Goal: Task Accomplishment & Management: Complete application form

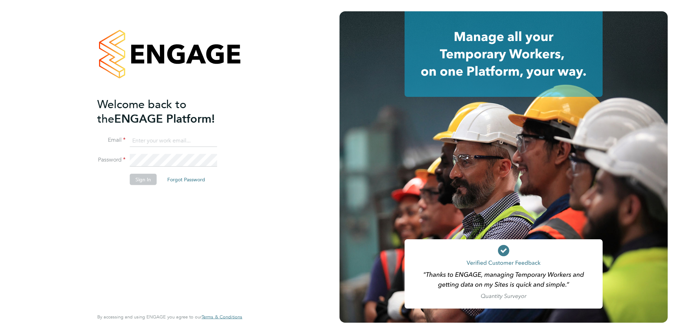
type input "charlie@ivyresourcegroup.com"
click at [202, 207] on div "Welcome back to the ENGAGE Platform! Email charlie@ivyresourcegroup.com Passwor…" at bounding box center [166, 202] width 138 height 211
click at [141, 179] on button "Sign In" at bounding box center [143, 179] width 27 height 11
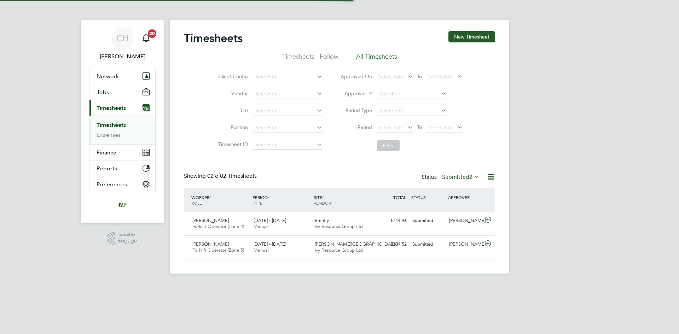
scroll to position [18, 62]
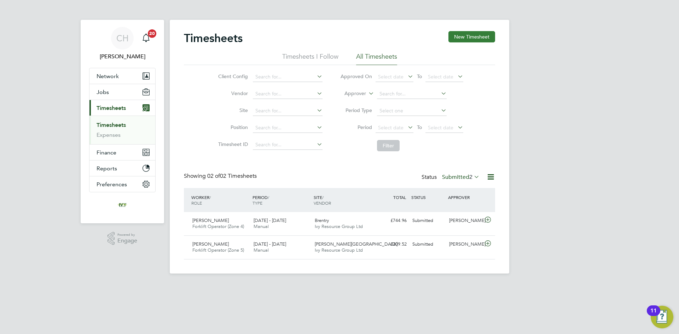
click at [465, 35] on button "New Timesheet" at bounding box center [471, 36] width 47 height 11
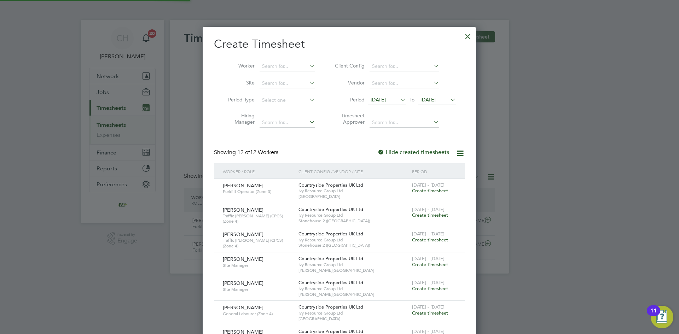
scroll to position [556, 274]
click at [386, 100] on span "[DATE]" at bounding box center [378, 100] width 15 height 6
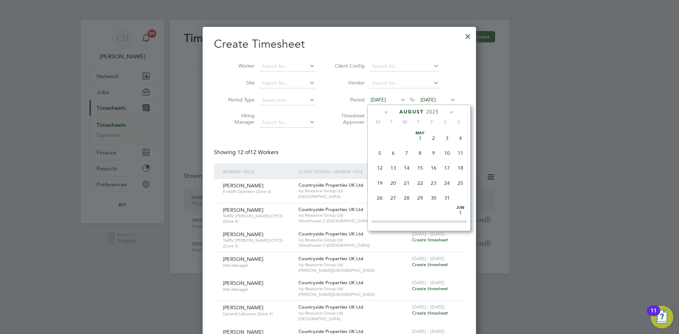
scroll to position [245, 0]
click at [379, 199] on span "25" at bounding box center [379, 191] width 13 height 13
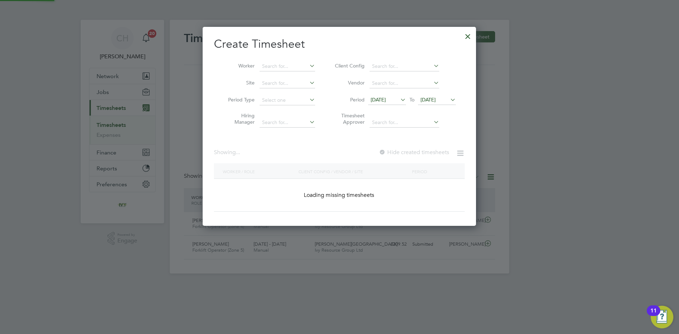
click at [436, 97] on span "[DATE]" at bounding box center [428, 100] width 15 height 6
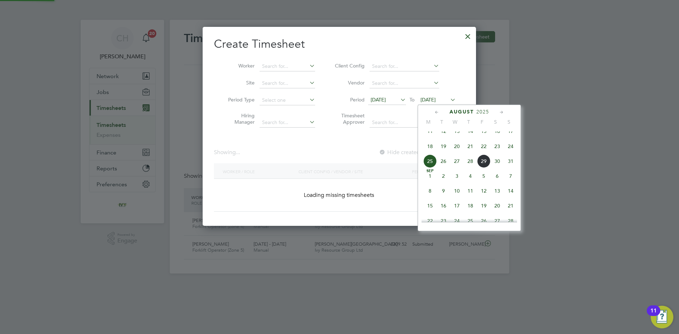
scroll to position [899, 274]
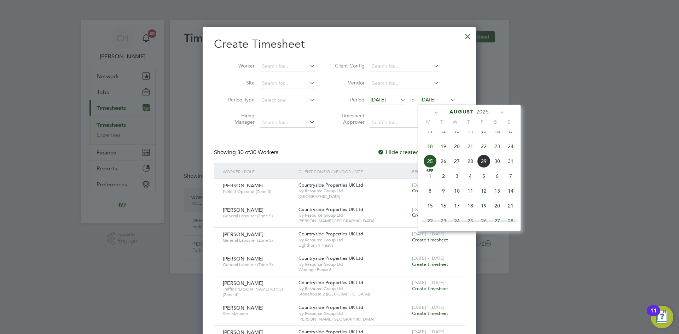
click at [484, 167] on span "29" at bounding box center [483, 161] width 13 height 13
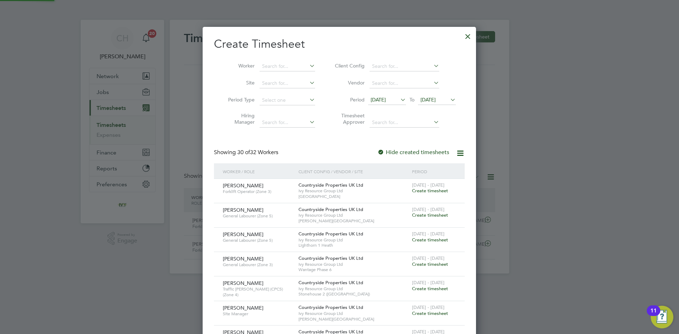
scroll to position [921, 274]
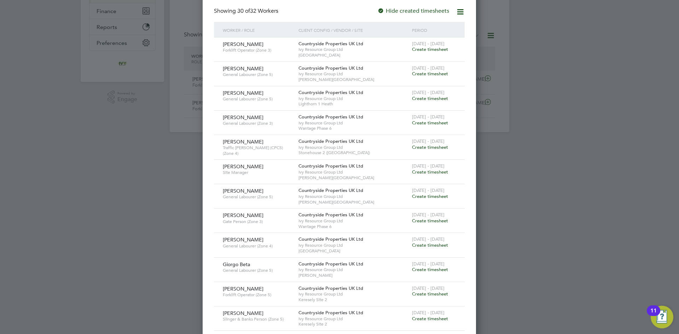
click at [442, 219] on span "Create timesheet" at bounding box center [430, 221] width 36 height 6
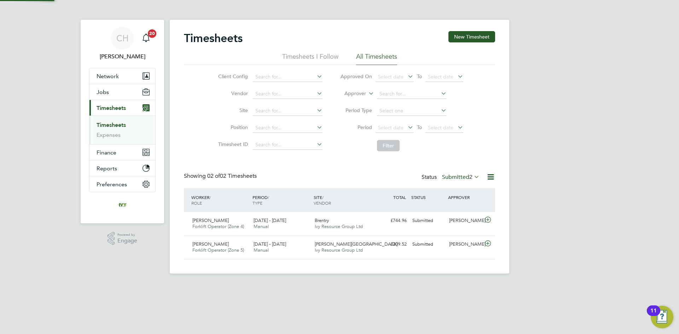
scroll to position [18, 62]
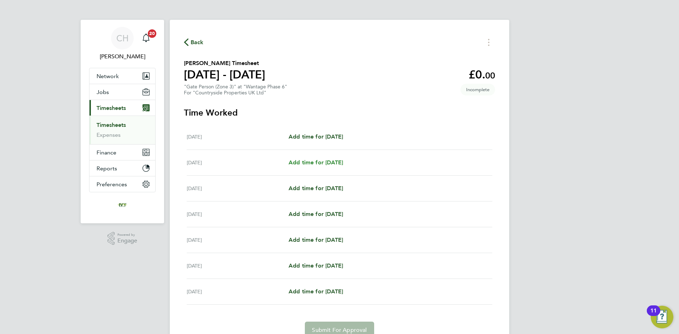
click at [324, 162] on span "Add time for [DATE]" at bounding box center [316, 162] width 54 height 7
select select "30"
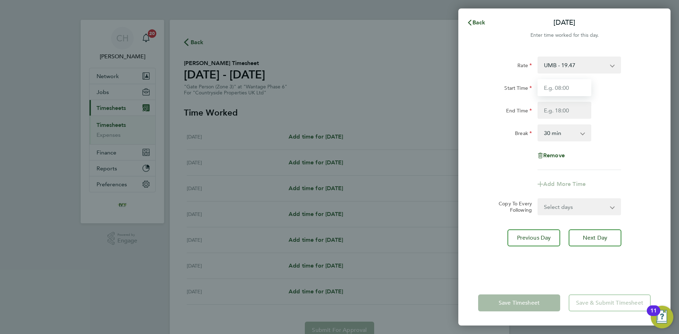
click at [553, 92] on input "Start Time" at bounding box center [565, 87] width 54 height 17
type input "07:00"
click at [558, 112] on input "End Time" at bounding box center [565, 110] width 54 height 17
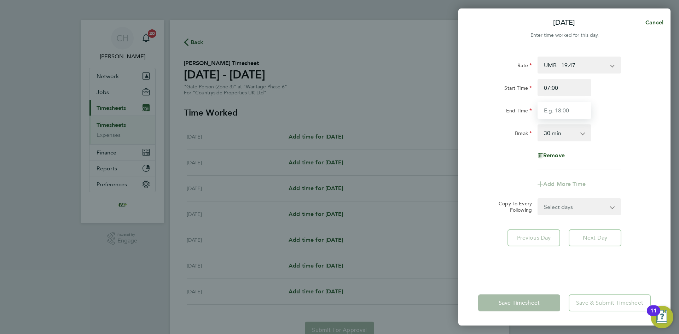
type input "17:30"
click at [500, 187] on div "Add More Time" at bounding box center [564, 184] width 178 height 17
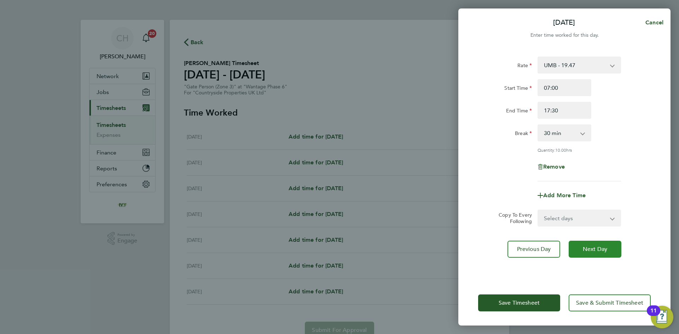
click at [598, 253] on button "Next Day" at bounding box center [595, 249] width 53 height 17
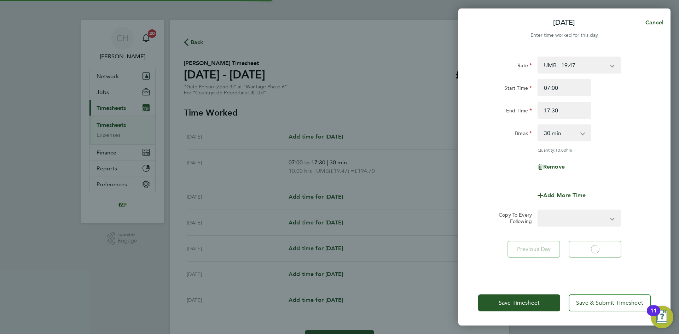
select select "30"
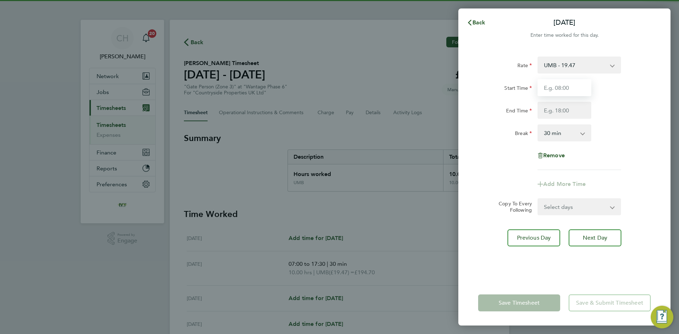
click at [560, 90] on input "Start Time" at bounding box center [565, 87] width 54 height 17
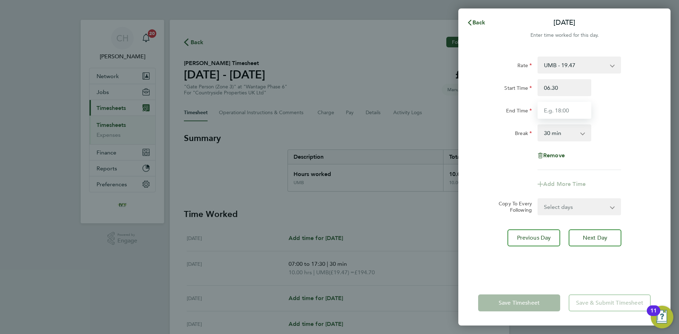
type input "06:30"
click at [557, 113] on input "End Time" at bounding box center [565, 110] width 54 height 17
type input "12:30"
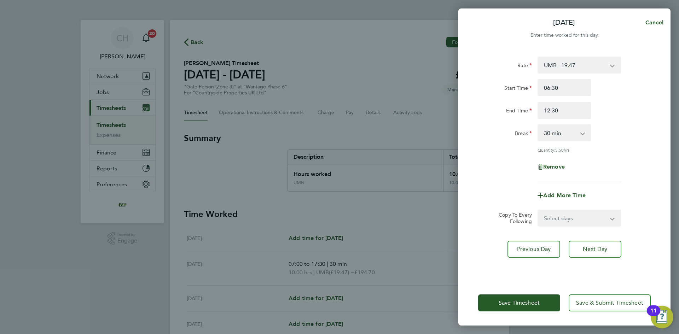
click at [501, 149] on div "Rate UMB - 19.47 Start Time 06:30 End Time 12:30 Break 0 min 15 min 30 min 45 m…" at bounding box center [564, 119] width 173 height 125
click at [575, 134] on select "0 min 15 min 30 min 45 min 60 min 75 min 90 min" at bounding box center [560, 133] width 44 height 16
select select "0"
click at [538, 125] on select "0 min 15 min 30 min 45 min 60 min 75 min 90 min" at bounding box center [560, 133] width 44 height 16
click at [611, 147] on div "Quantity: 6.00 hrs" at bounding box center [579, 150] width 83 height 6
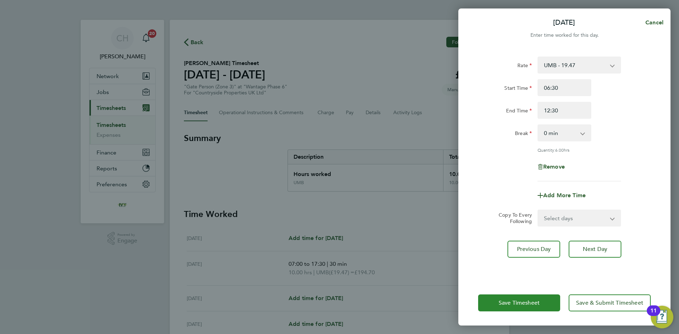
click at [531, 307] on button "Save Timesheet" at bounding box center [519, 303] width 82 height 17
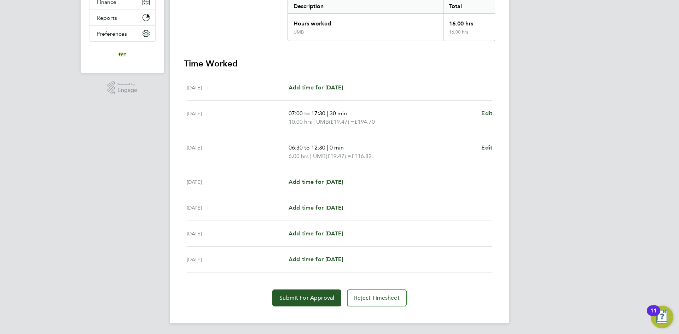
scroll to position [151, 0]
click at [311, 299] on span "Submit For Approval" at bounding box center [306, 297] width 55 height 7
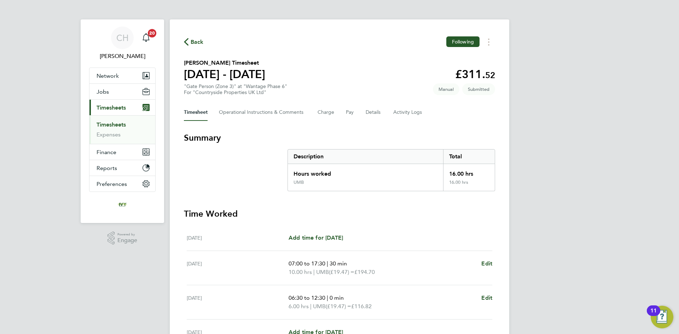
scroll to position [0, 0]
click at [114, 125] on link "Timesheets" at bounding box center [111, 125] width 29 height 7
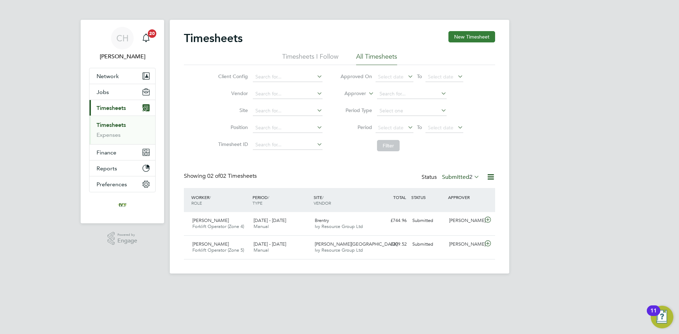
click at [465, 36] on button "New Timesheet" at bounding box center [471, 36] width 47 height 11
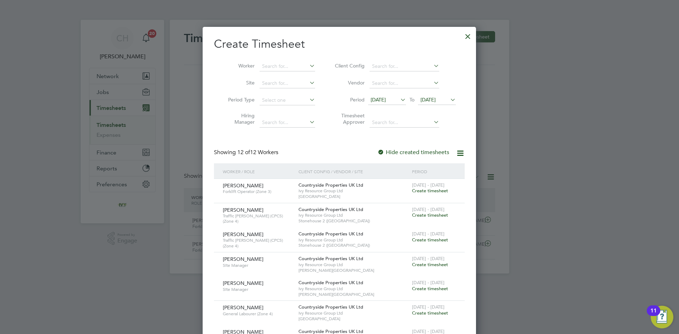
click at [383, 99] on span "[DATE]" at bounding box center [378, 100] width 15 height 6
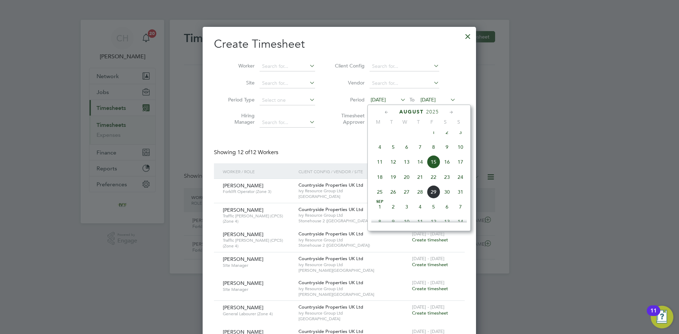
click at [378, 197] on span "25" at bounding box center [379, 191] width 13 height 13
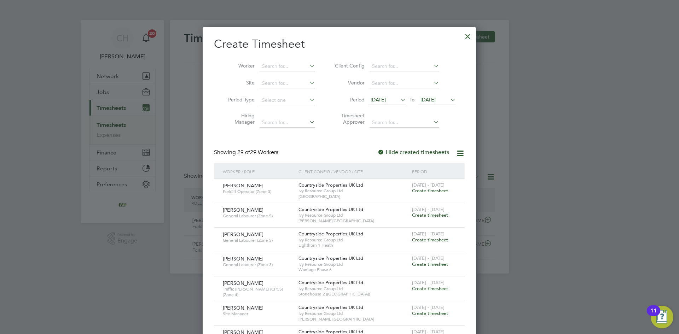
click at [428, 99] on span "[DATE]" at bounding box center [428, 100] width 15 height 6
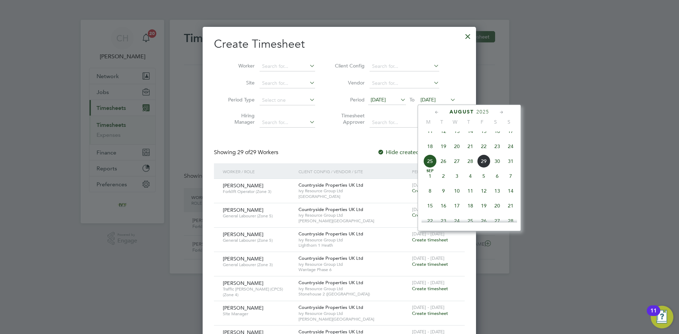
click at [483, 167] on span "29" at bounding box center [483, 161] width 13 height 13
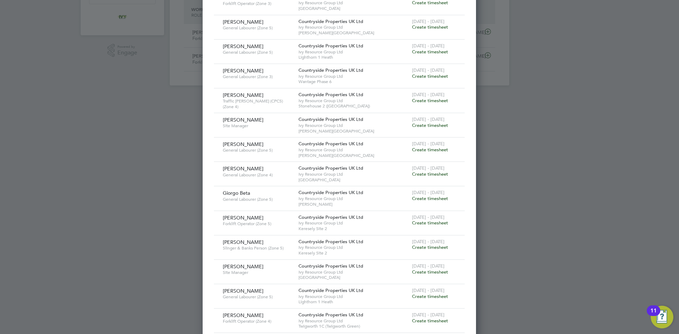
click at [429, 77] on span "Create timesheet" at bounding box center [430, 76] width 36 height 6
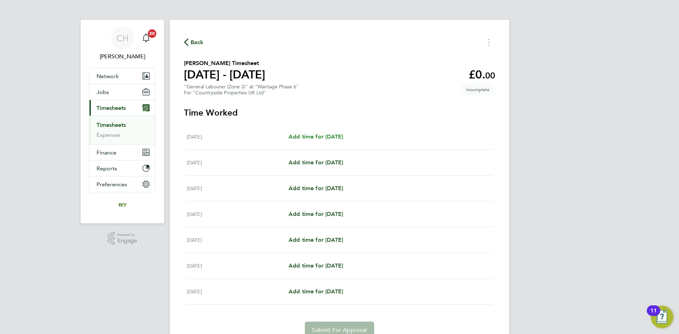
click at [323, 135] on span "Add time for [DATE]" at bounding box center [316, 136] width 54 height 7
select select "30"
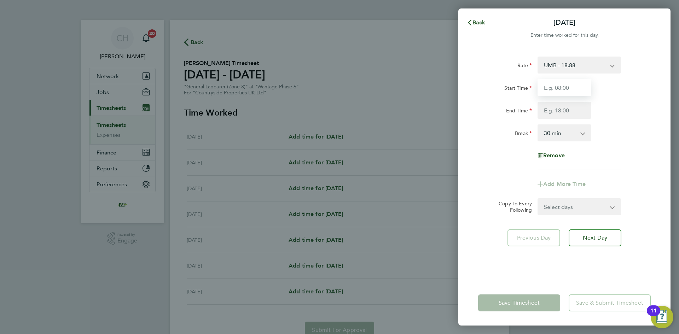
click at [578, 87] on input "Start Time" at bounding box center [565, 87] width 54 height 17
type input "07:00"
click at [569, 106] on input "End Time" at bounding box center [565, 110] width 54 height 17
click at [653, 21] on span "Cancel" at bounding box center [653, 22] width 20 height 7
select select "30"
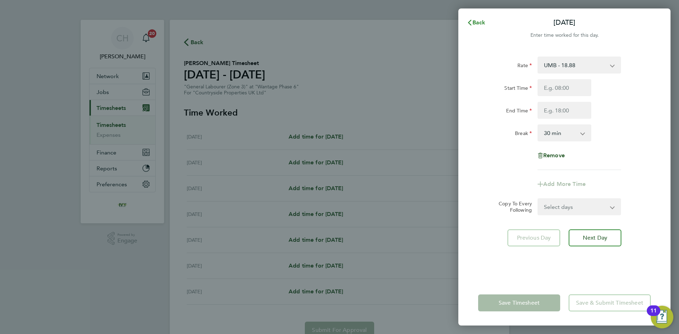
click at [476, 23] on span "Back" at bounding box center [478, 22] width 13 height 7
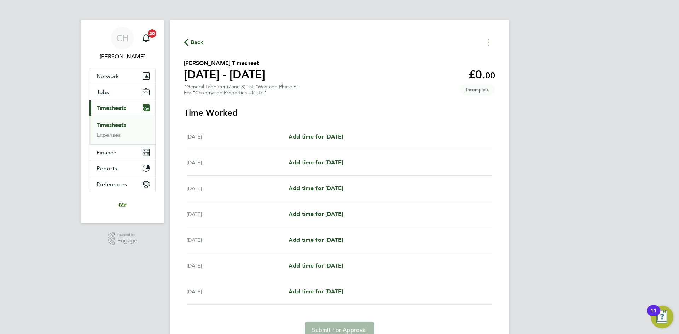
click at [324, 167] on div "[DATE] Add time for [DATE] Add time for [DATE]" at bounding box center [340, 163] width 306 height 26
click at [327, 163] on span "Add time for [DATE]" at bounding box center [316, 162] width 54 height 7
select select "30"
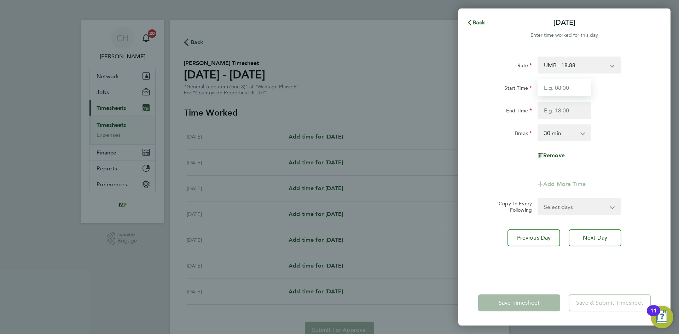
click at [582, 87] on input "Start Time" at bounding box center [565, 87] width 54 height 17
type input "07:00"
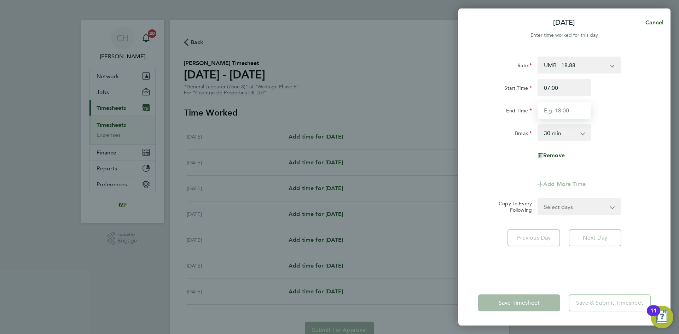
click at [564, 104] on input "End Time" at bounding box center [565, 110] width 54 height 17
type input "17:30"
click at [630, 135] on div "Break 0 min 15 min 30 min 45 min 60 min 75 min 90 min" at bounding box center [564, 132] width 178 height 17
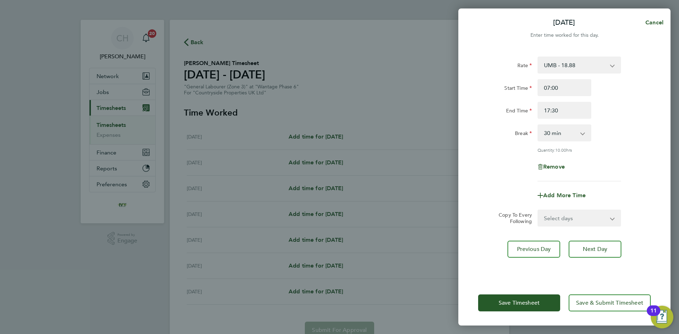
click at [572, 221] on select "Select days Day Weekday (Mon-Fri) Weekend (Sat-Sun) [DATE] [DATE] [DATE] [DATE]…" at bounding box center [575, 218] width 74 height 16
select select "WED"
click at [538, 210] on select "Select days Day Weekday (Mon-Fri) Weekend (Sat-Sun) [DATE] [DATE] [DATE] [DATE]…" at bounding box center [575, 218] width 74 height 16
select select "[DATE]"
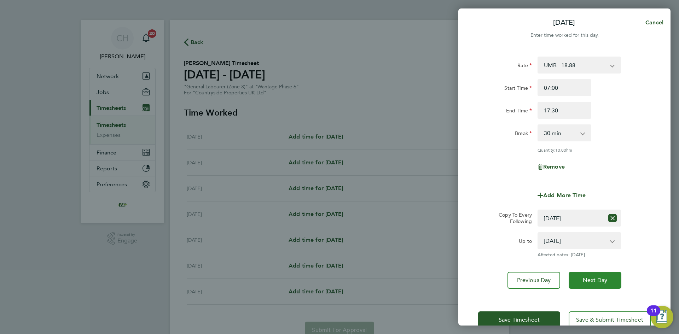
click at [599, 277] on span "Next Day" at bounding box center [595, 280] width 24 height 7
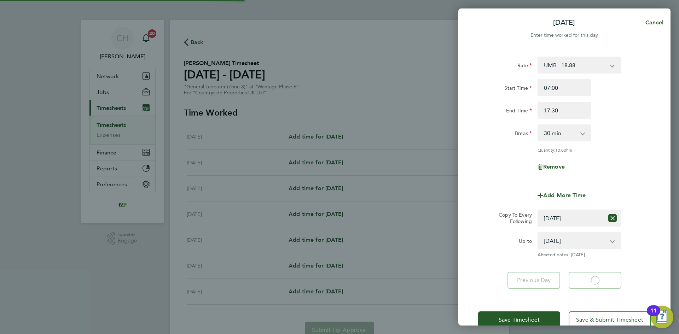
select select "30"
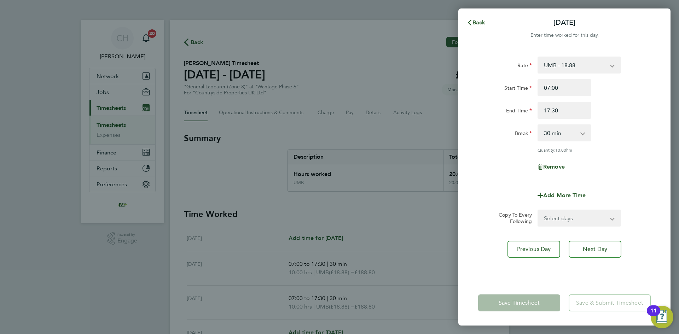
click at [576, 221] on select "Select days Day Weekday (Mon-Fri) Weekend (Sat-Sun) [DATE] [DATE] [DATE] [DATE]" at bounding box center [575, 218] width 74 height 16
select select "THU"
click at [538, 210] on select "Select days Day Weekday (Mon-Fri) Weekend (Sat-Sun) [DATE] [DATE] [DATE] [DATE]" at bounding box center [575, 218] width 74 height 16
select select "[DATE]"
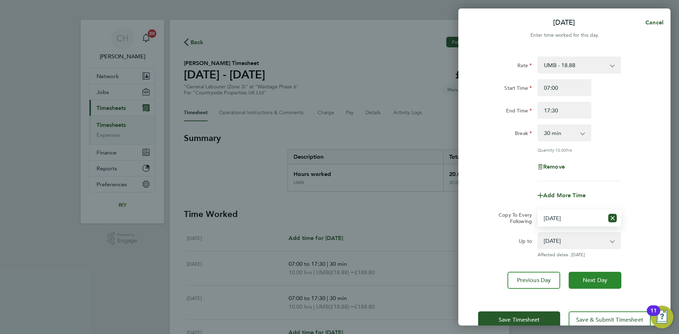
click at [590, 279] on span "Next Day" at bounding box center [595, 280] width 24 height 7
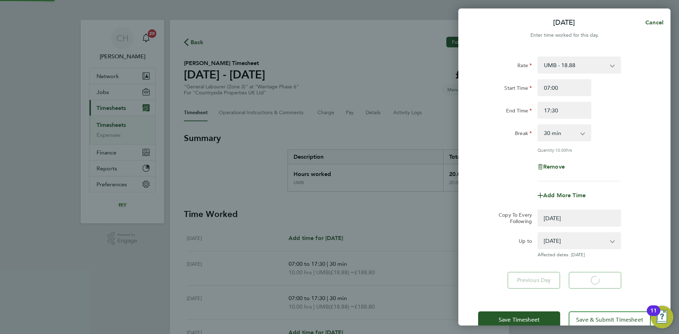
select select "0: null"
select select "30"
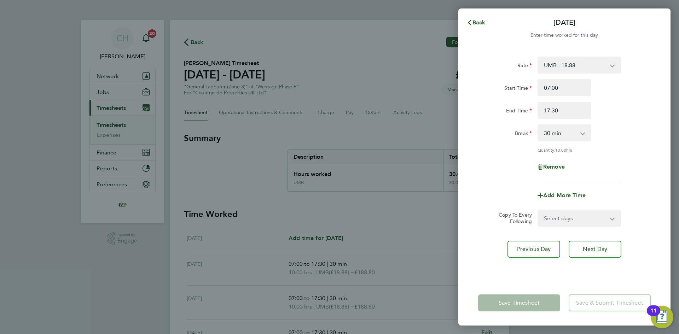
click at [580, 214] on select "Select days Day Weekend (Sat-Sun) [DATE] [DATE] [DATE]" at bounding box center [575, 218] width 74 height 16
select select "FRI"
click at [538, 210] on select "Select days Day Weekend (Sat-Sun) [DATE] [DATE] [DATE]" at bounding box center [575, 218] width 74 height 16
select select "[DATE]"
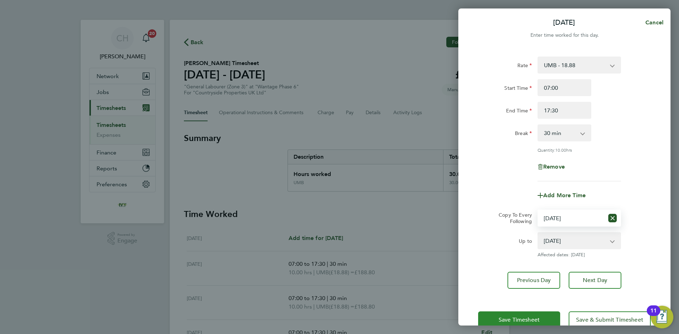
click at [549, 315] on button "Save Timesheet" at bounding box center [519, 320] width 82 height 17
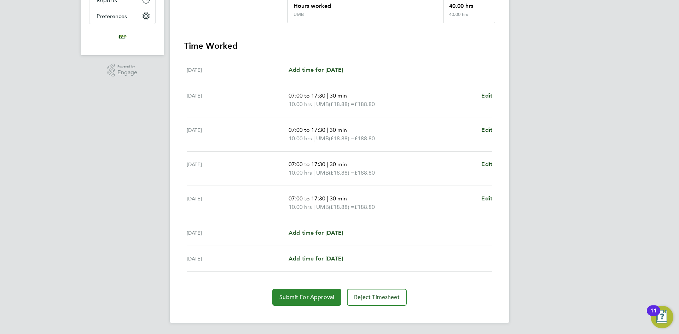
click at [330, 300] on span "Submit For Approval" at bounding box center [306, 297] width 55 height 7
